Goal: Task Accomplishment & Management: Use online tool/utility

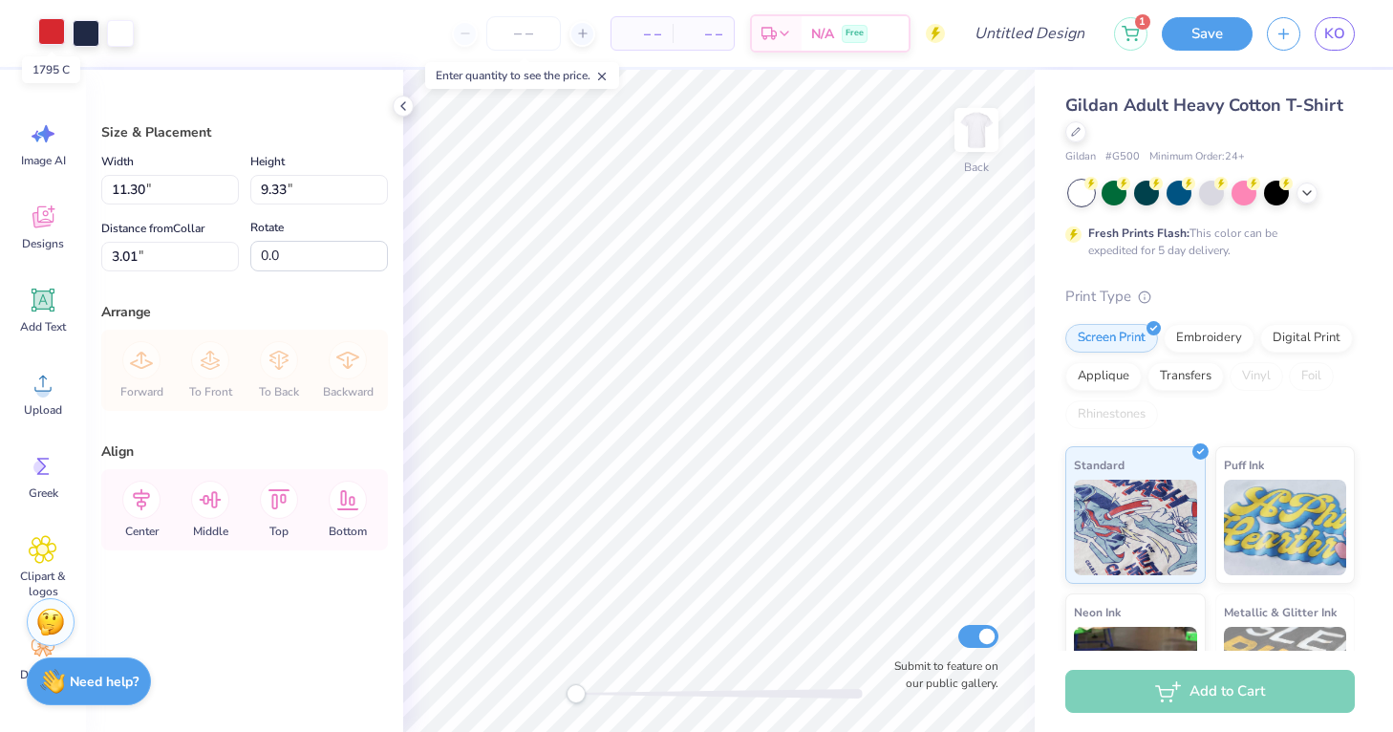
click at [54, 35] on div at bounding box center [51, 31] width 27 height 27
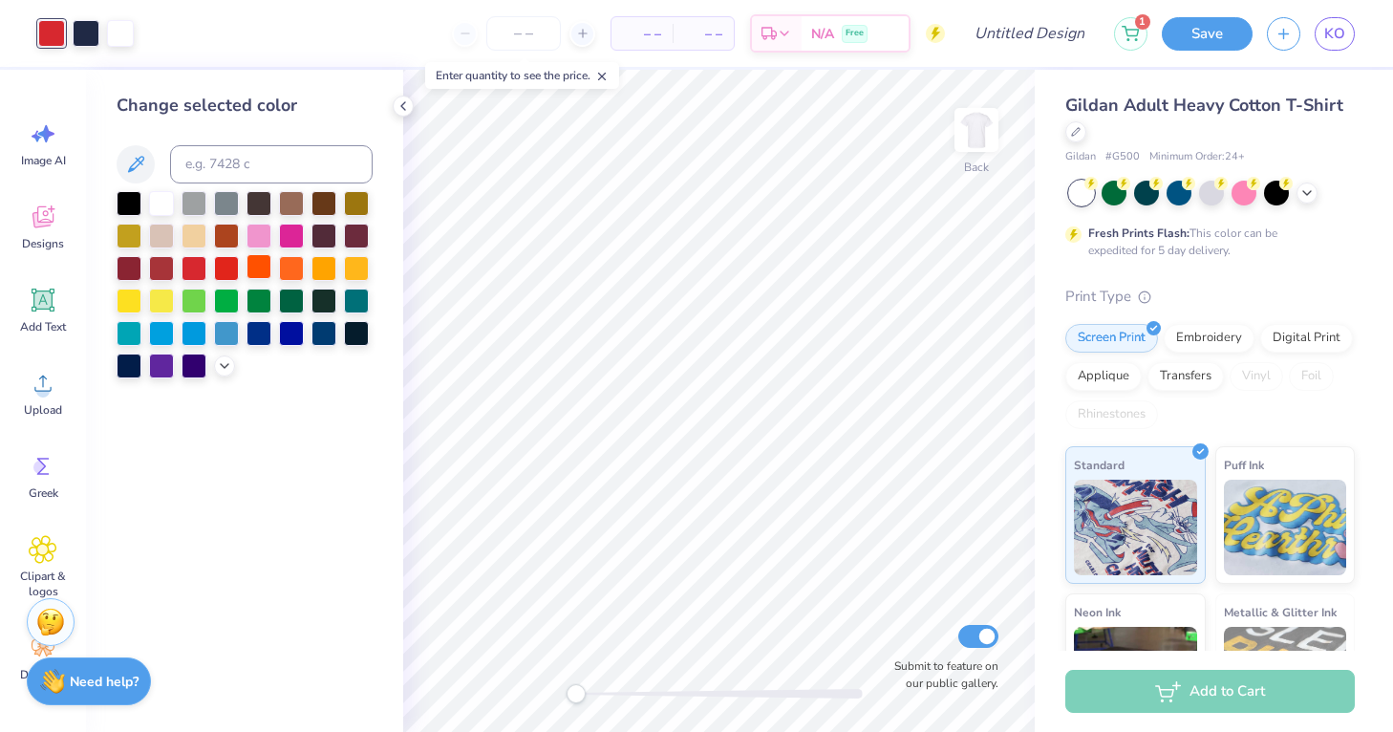
click at [257, 271] on div at bounding box center [259, 266] width 25 height 25
click at [80, 39] on div at bounding box center [86, 31] width 27 height 27
click at [263, 337] on div at bounding box center [259, 331] width 25 height 25
click at [325, 331] on div at bounding box center [324, 331] width 25 height 25
click at [362, 329] on div at bounding box center [356, 331] width 25 height 25
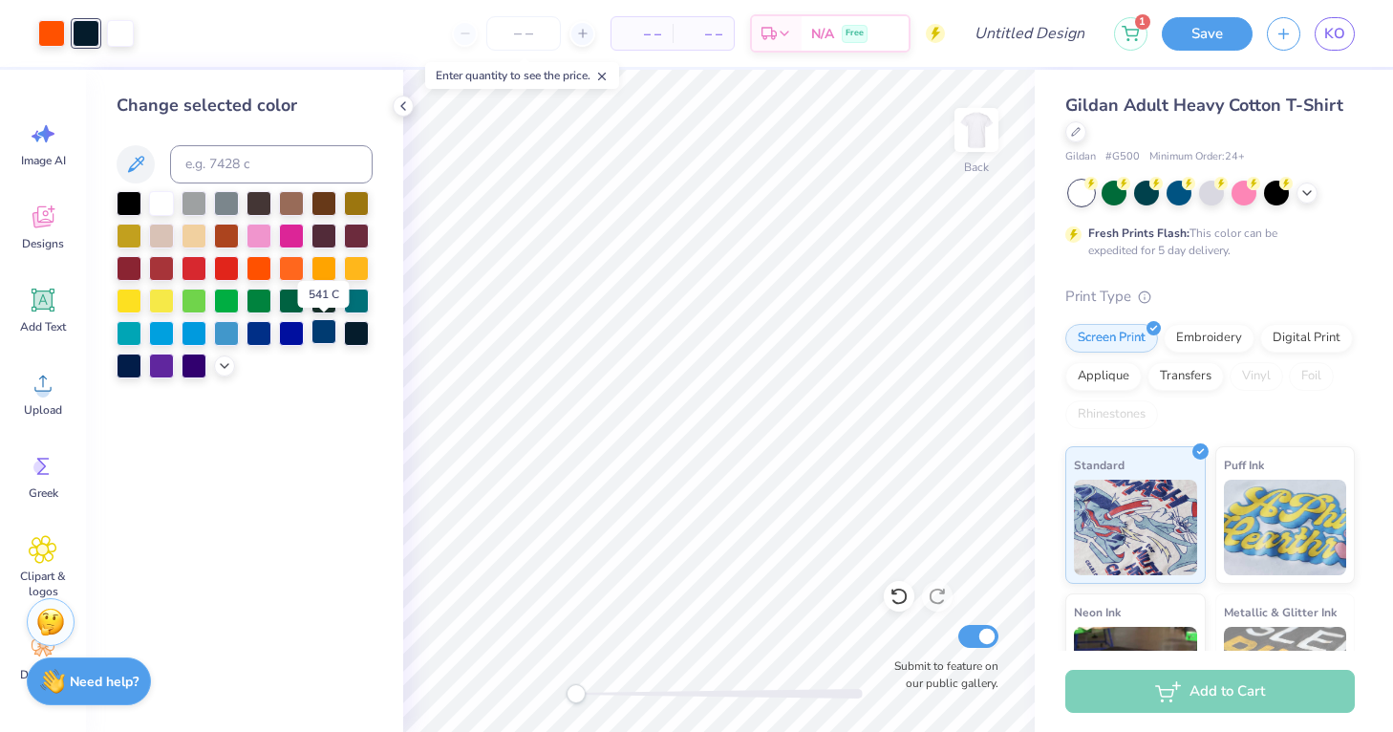
click at [325, 329] on div at bounding box center [324, 331] width 25 height 25
click at [387, 375] on div "Change selected color" at bounding box center [244, 401] width 317 height 662
click at [259, 339] on div at bounding box center [259, 331] width 25 height 25
click at [330, 337] on div at bounding box center [324, 331] width 25 height 25
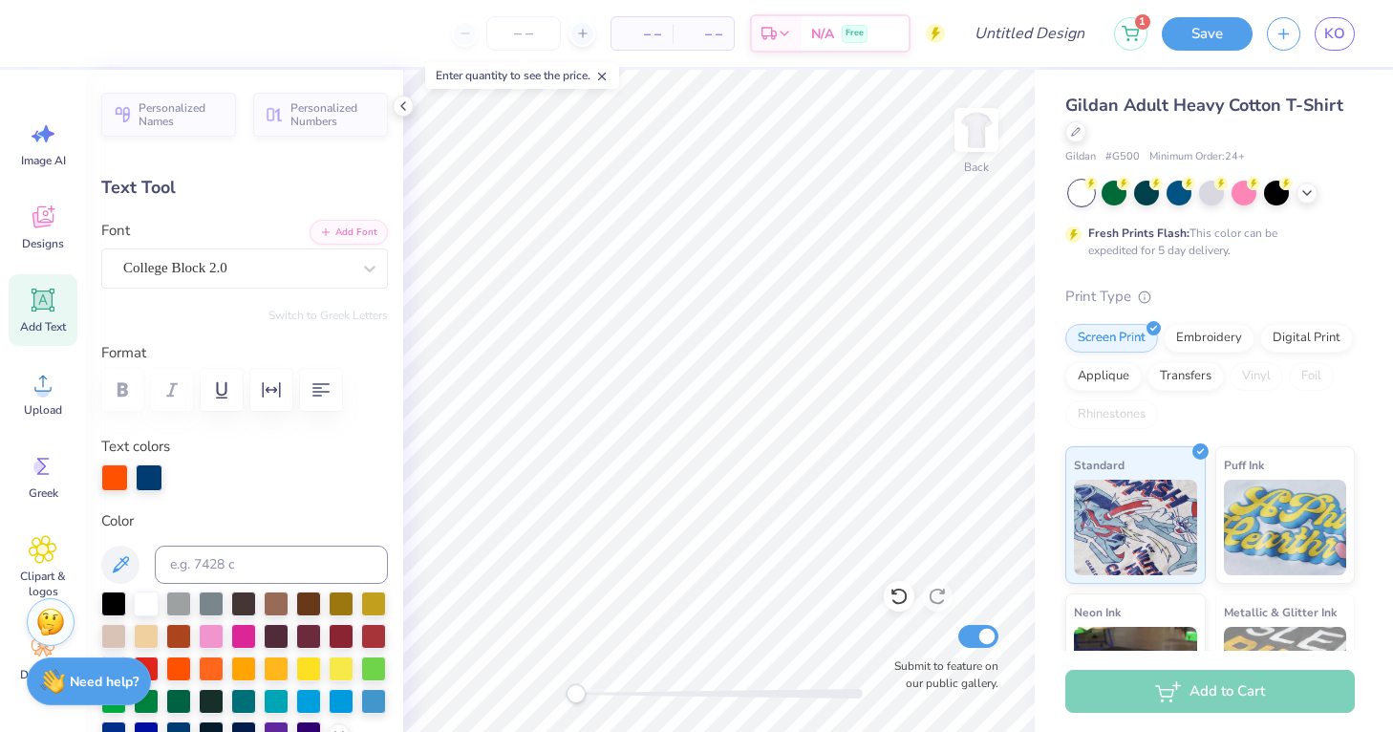
type textarea "Beta Alpha Psi"
click at [400, 108] on icon at bounding box center [403, 105] width 15 height 15
type input "1.50"
type input "2.06"
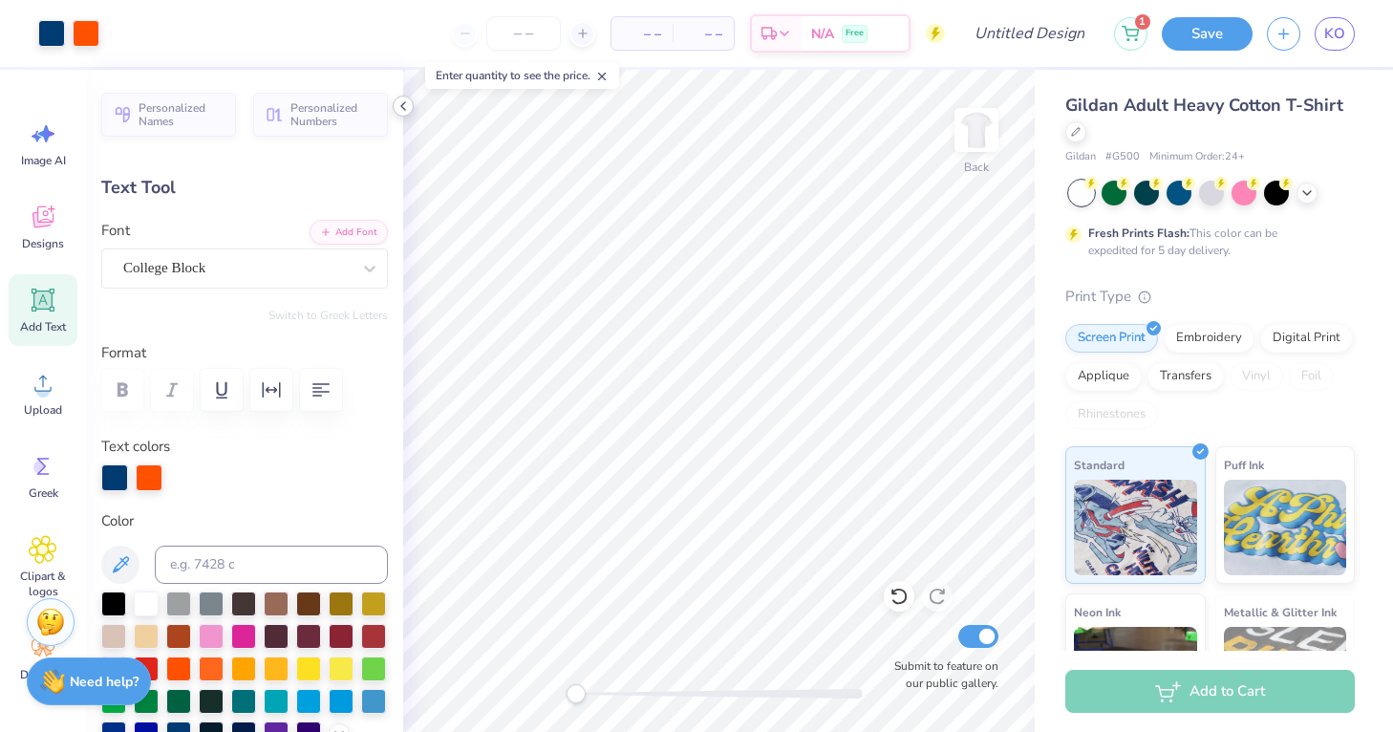
type input "10.18"
type textarea "20"
type input "1.88"
type textarea "25"
click at [1006, 33] on input "Design Title" at bounding box center [1053, 33] width 94 height 38
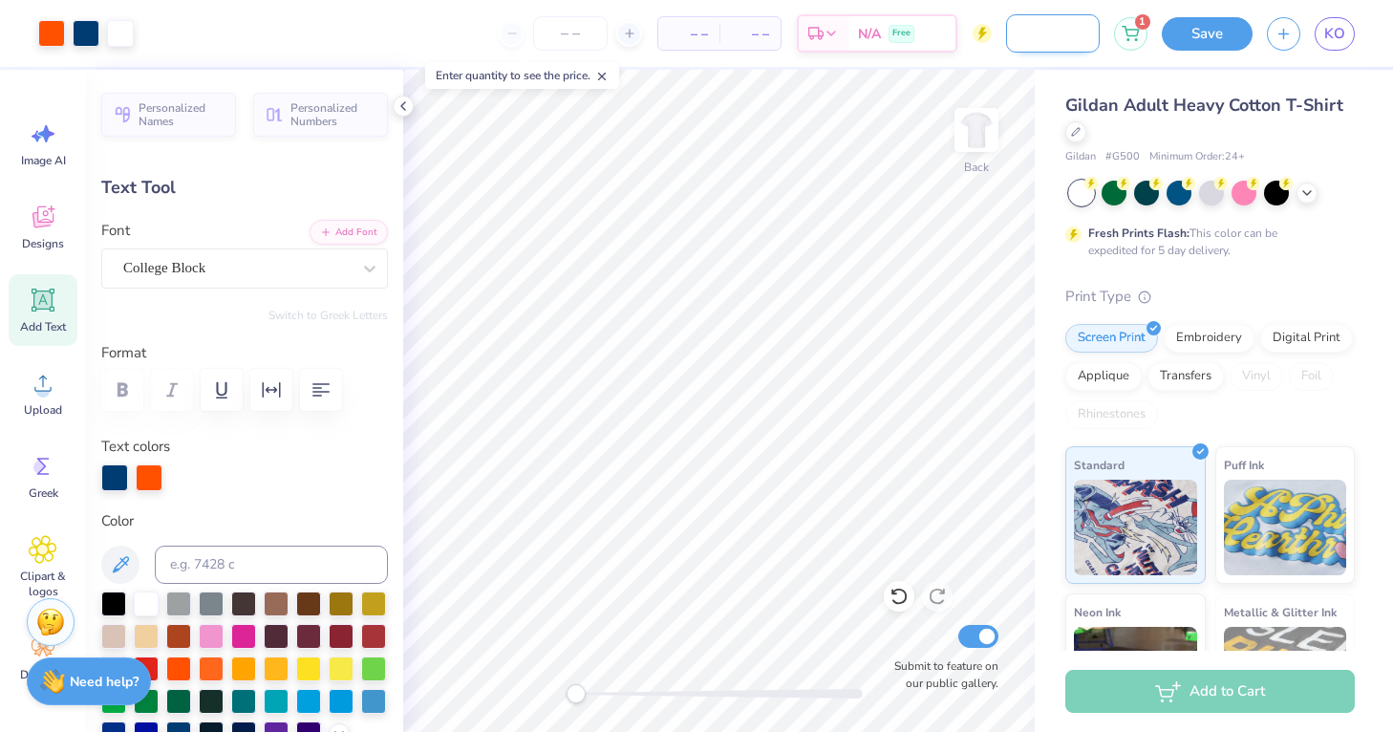
scroll to position [0, 143]
type input "[FA25] Dad's Wknd Option1"
click at [719, 37] on div "– – Per Item" at bounding box center [688, 33] width 61 height 32
click at [696, 41] on span "– –" at bounding box center [689, 34] width 38 height 20
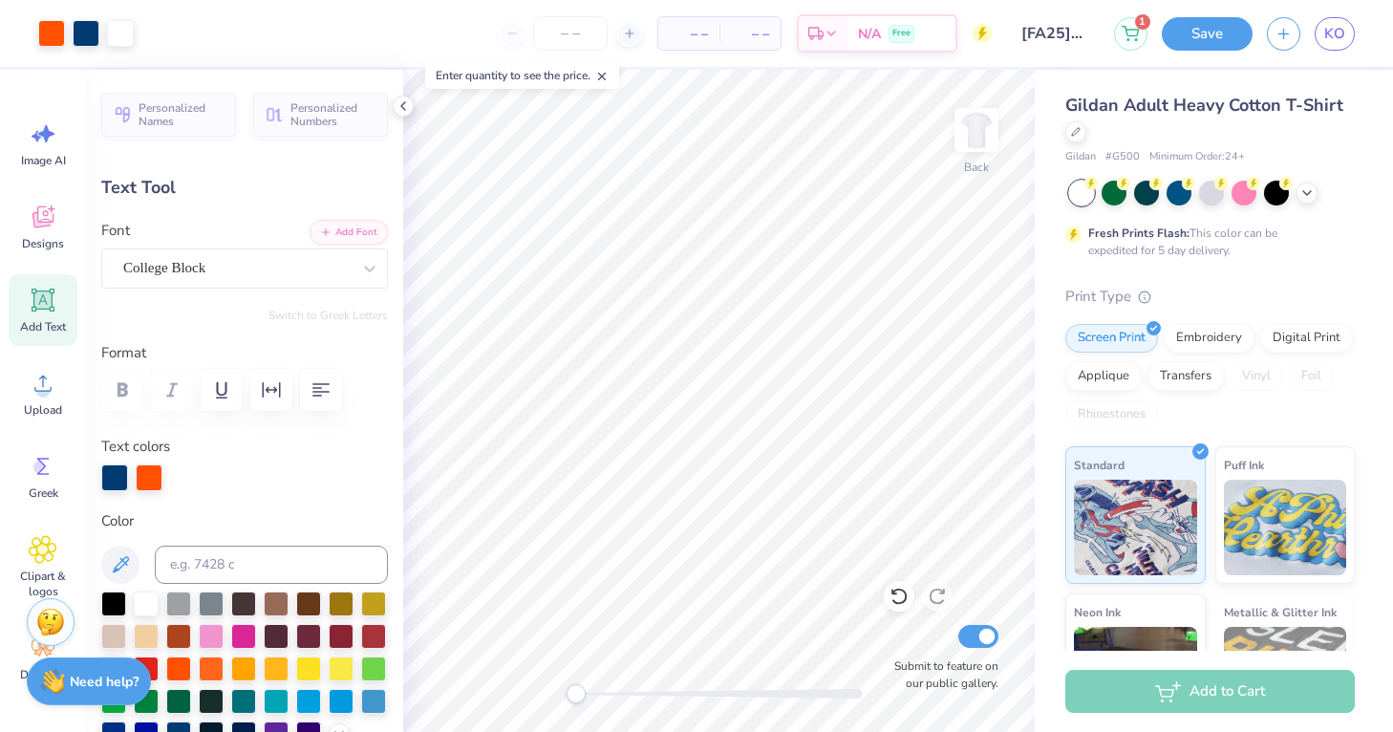
click at [741, 32] on span "– –" at bounding box center [750, 34] width 38 height 20
click at [585, 37] on input "number" at bounding box center [570, 33] width 75 height 34
